Goal: Use online tool/utility: Utilize a website feature to perform a specific function

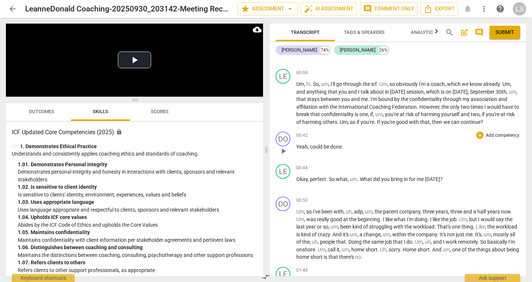
scroll to position [37, 0]
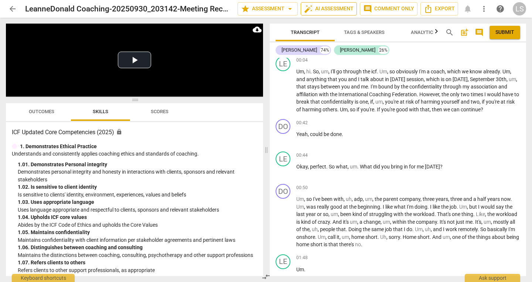
click at [337, 7] on span "auto_fix_high AI Assessment" at bounding box center [328, 8] width 49 height 9
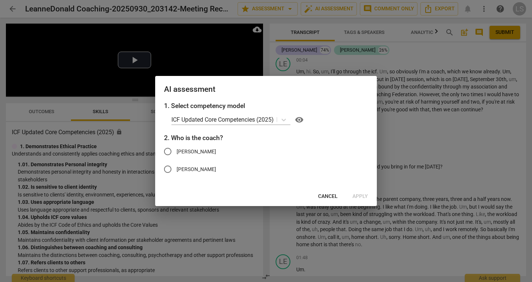
click at [167, 169] on input "[PERSON_NAME]" at bounding box center [168, 170] width 18 height 18
radio input "true"
click at [361, 197] on span "Apply" at bounding box center [360, 196] width 16 height 7
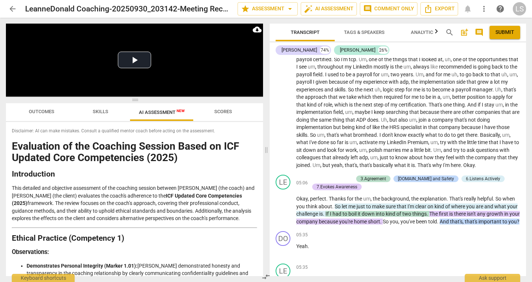
scroll to position [406, 0]
click at [289, 7] on span "arrow_drop_down" at bounding box center [289, 8] width 9 height 9
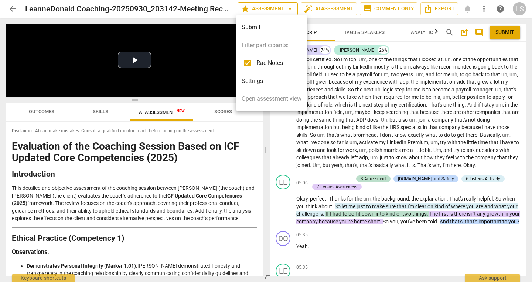
click at [289, 7] on div at bounding box center [266, 141] width 532 height 282
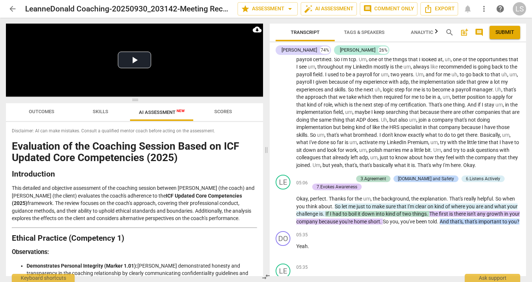
click at [371, 29] on span "Tags & Speakers" at bounding box center [364, 33] width 58 height 10
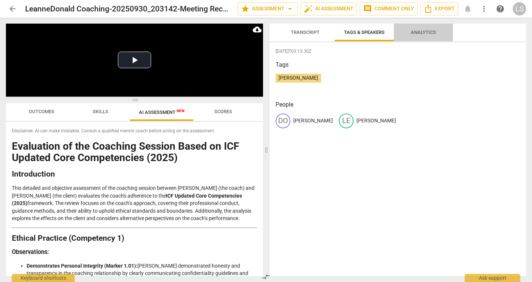
click at [433, 34] on span "Analytics" at bounding box center [423, 33] width 25 height 6
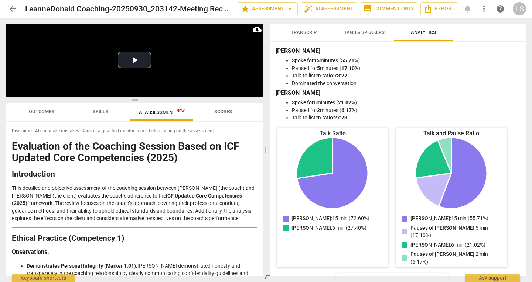
scroll to position [0, 0]
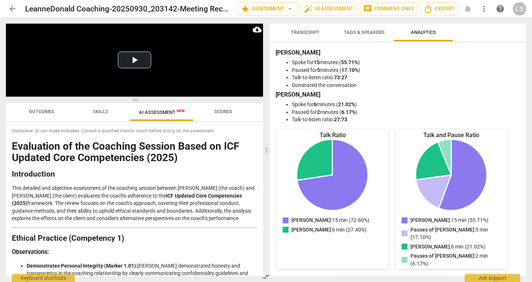
click at [366, 30] on span "Tags & Speakers" at bounding box center [364, 33] width 41 height 6
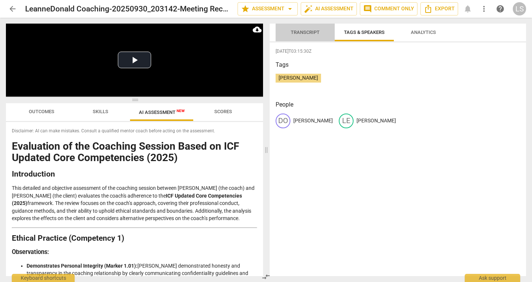
click at [306, 31] on span "Transcript" at bounding box center [305, 33] width 29 height 6
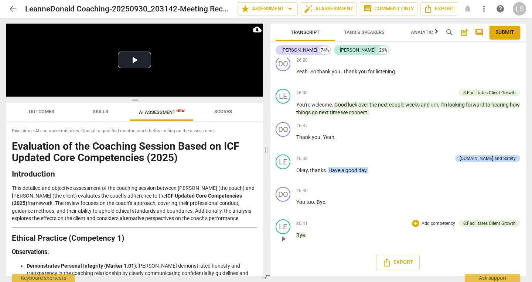
scroll to position [4519, 0]
click at [405, 261] on span "Export" at bounding box center [397, 262] width 31 height 9
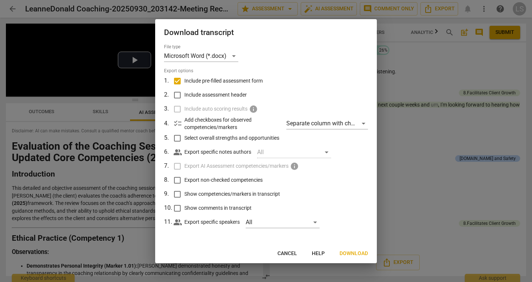
click at [363, 250] on button "Download" at bounding box center [353, 253] width 40 height 13
